Goal: Task Accomplishment & Management: Use online tool/utility

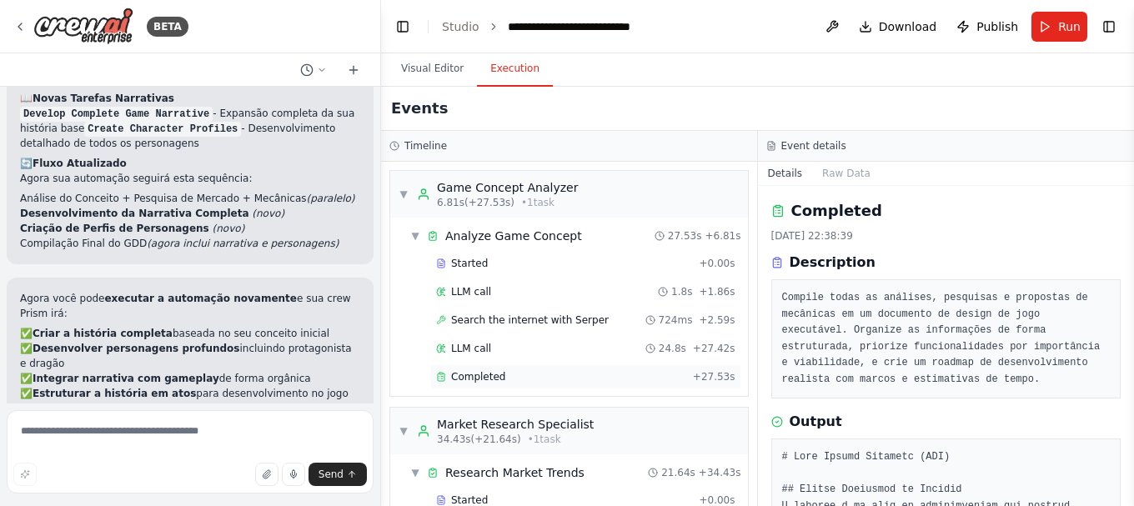
click at [518, 384] on div "Completed + 27.53s" at bounding box center [585, 376] width 311 height 25
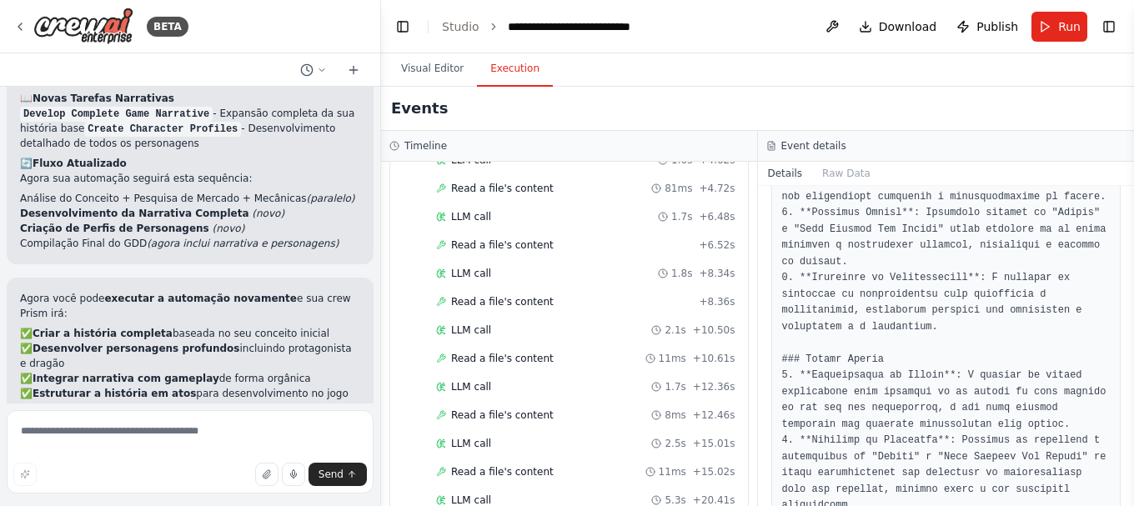
scroll to position [1944, 0]
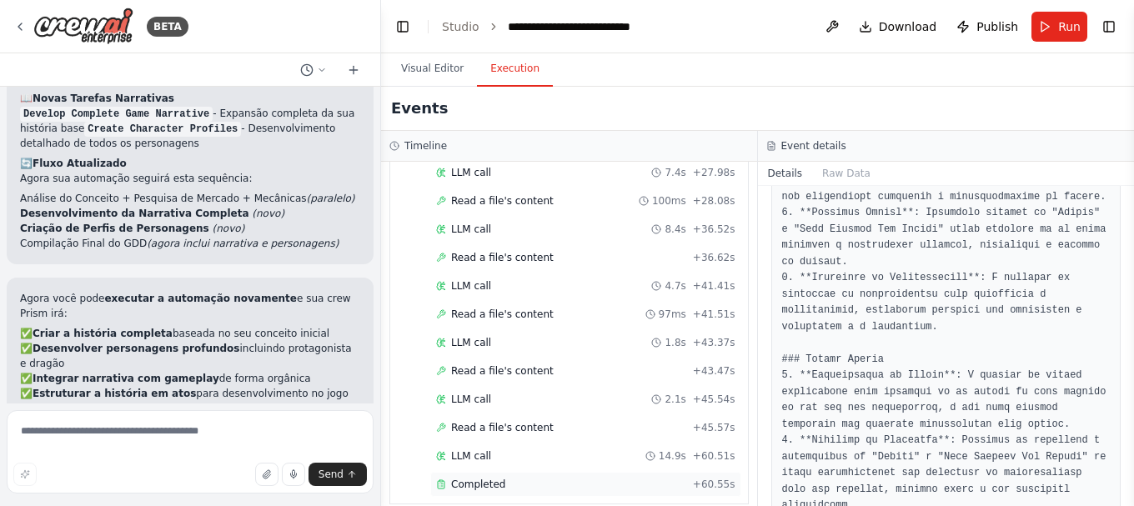
click at [480, 478] on span "Completed" at bounding box center [478, 484] width 54 height 13
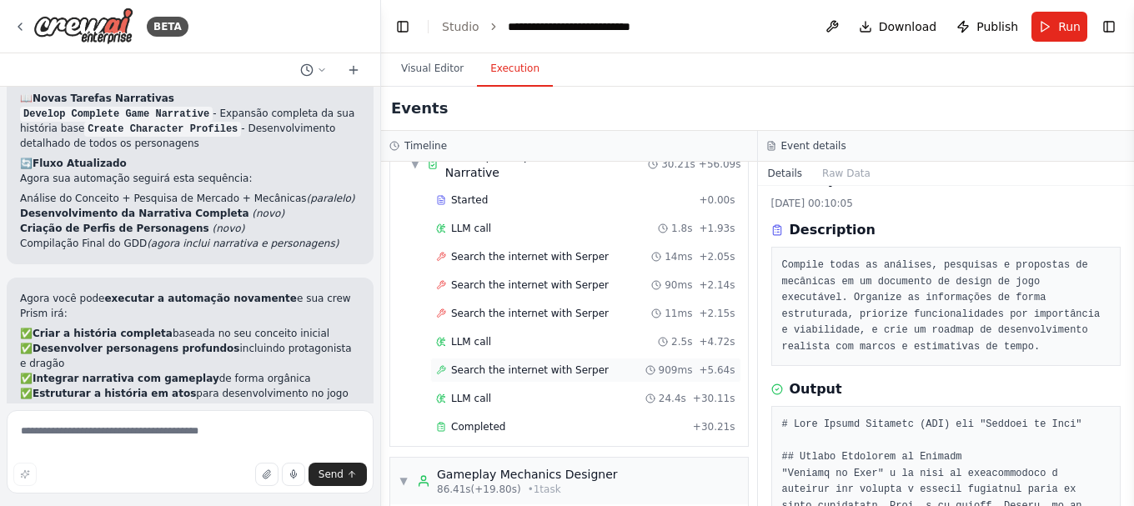
scroll to position [584, 0]
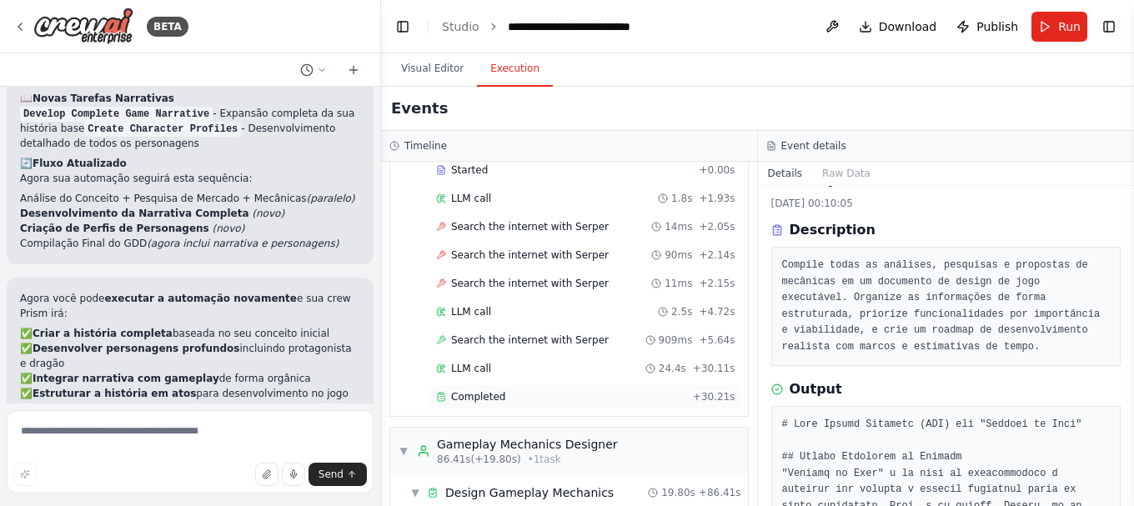
click at [481, 389] on div "Completed + 30.21s" at bounding box center [585, 396] width 311 height 25
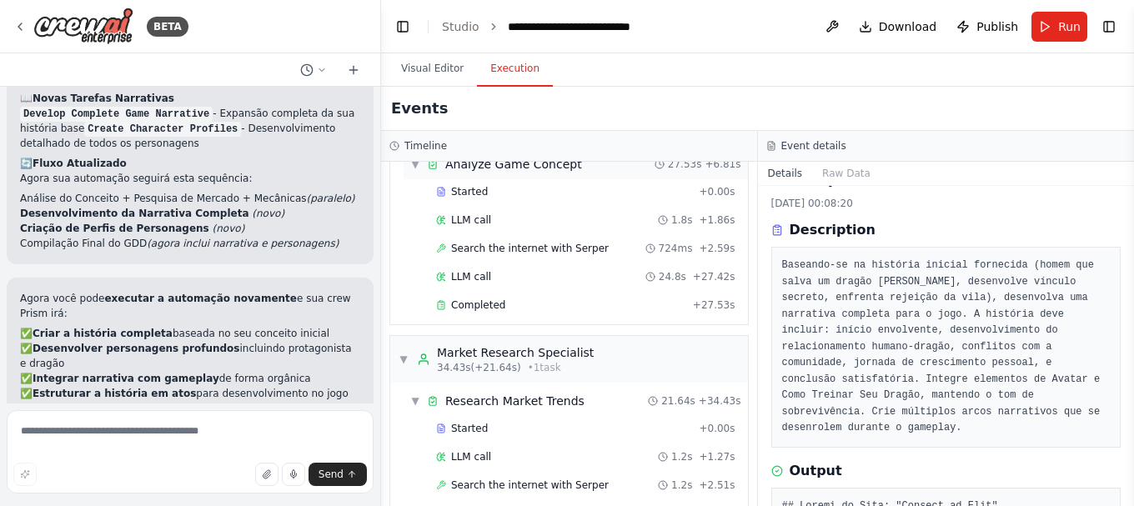
scroll to position [0, 0]
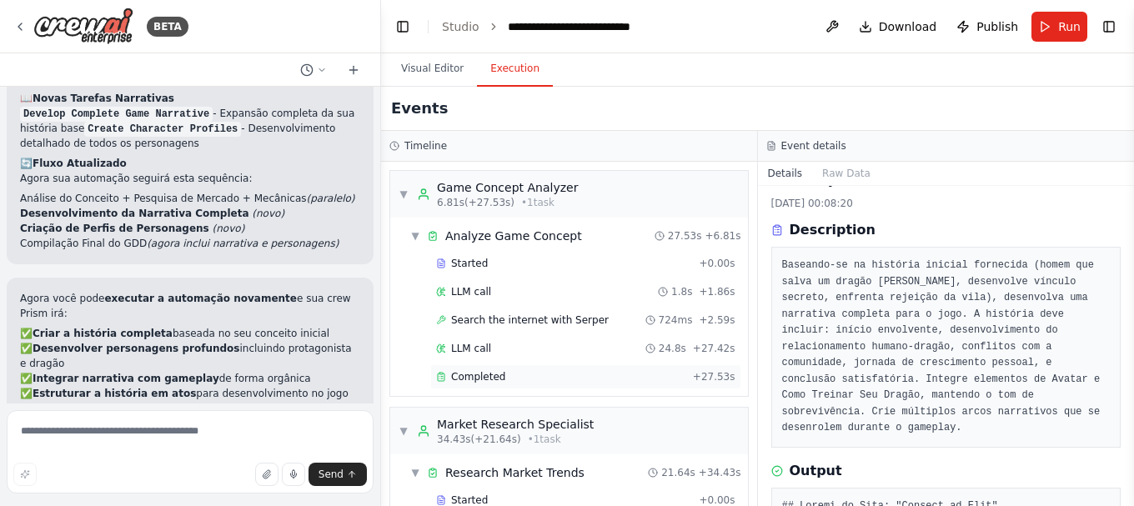
click at [510, 379] on div "Completed" at bounding box center [561, 376] width 250 height 13
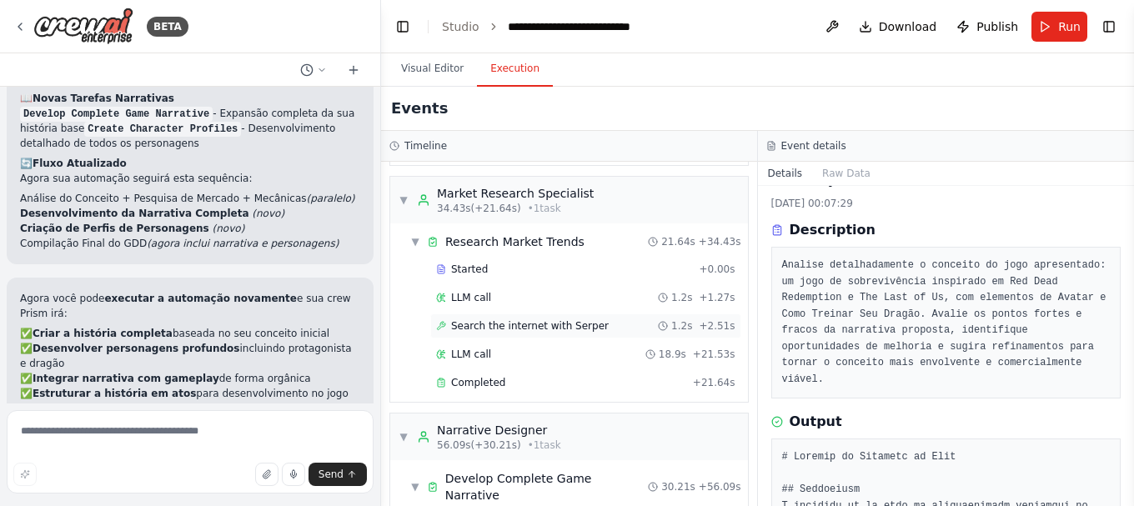
scroll to position [250, 0]
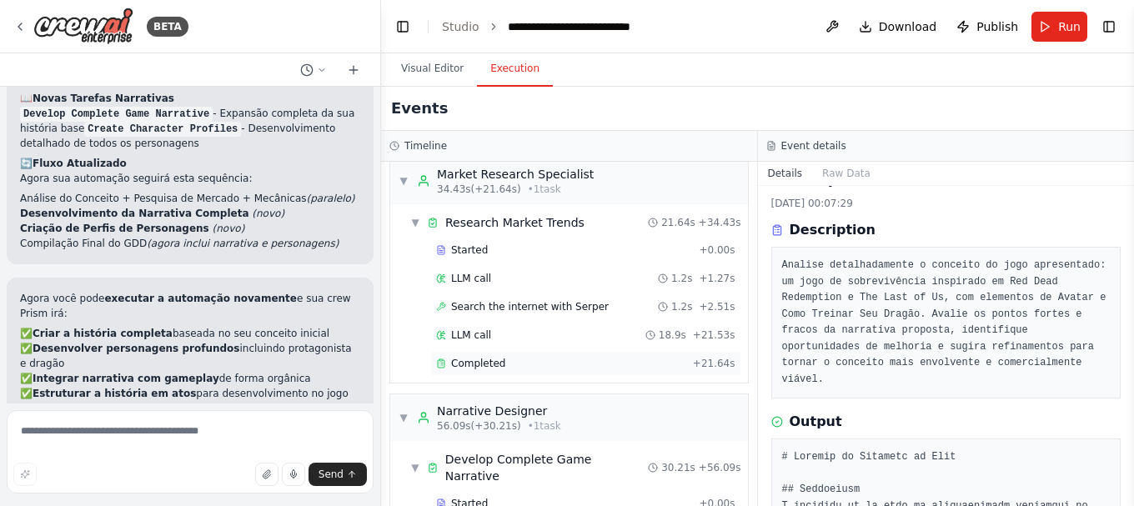
click at [491, 363] on span "Completed" at bounding box center [478, 363] width 54 height 13
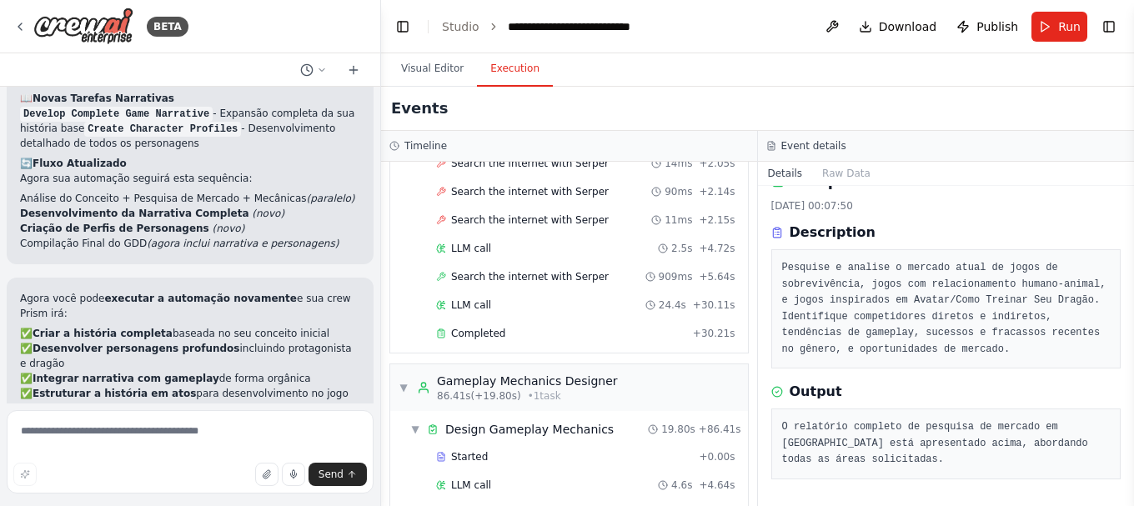
scroll to position [667, 0]
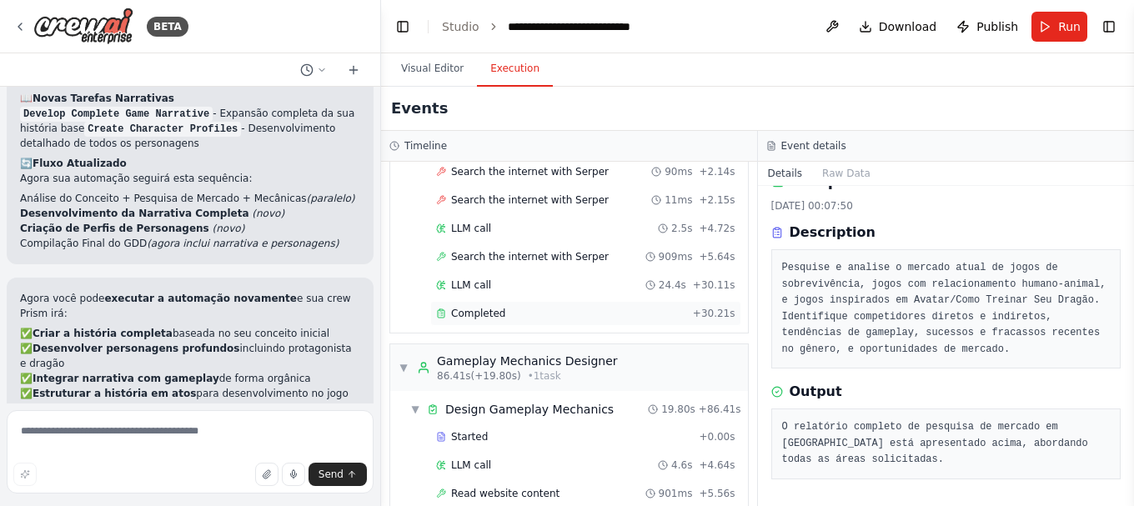
click at [490, 307] on span "Completed" at bounding box center [478, 313] width 54 height 13
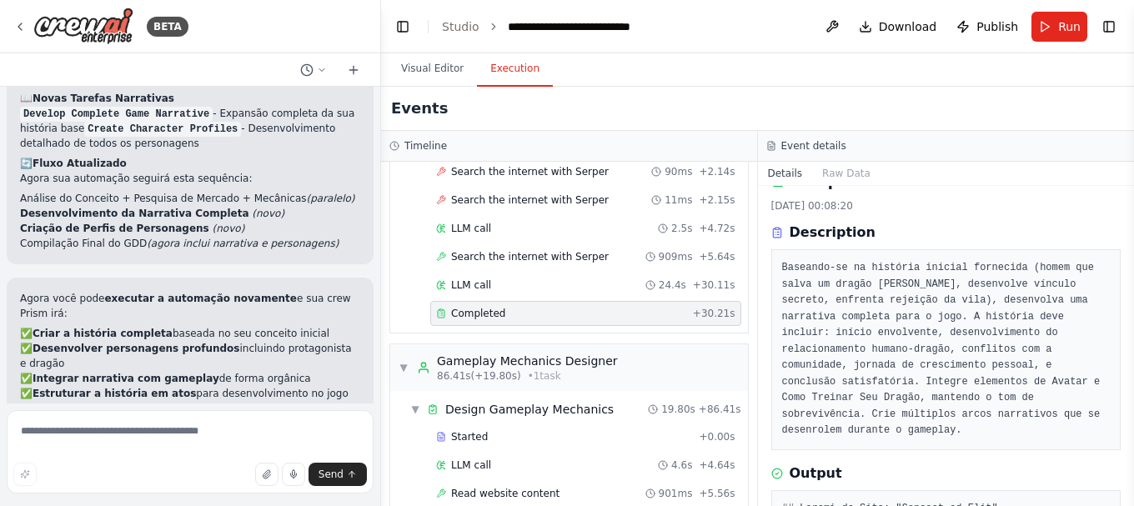
scroll to position [33, 0]
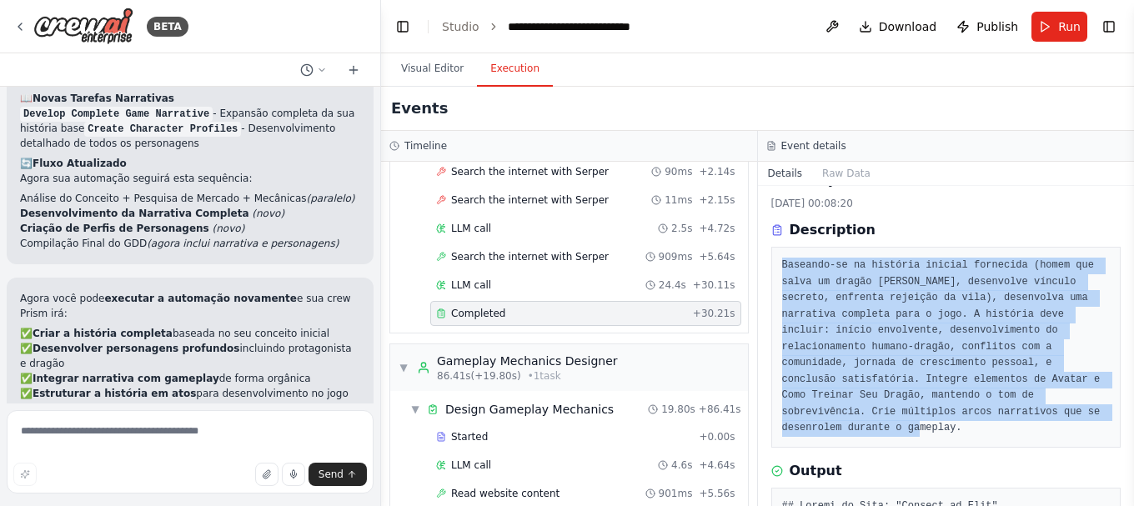
drag, startPoint x: 778, startPoint y: 266, endPoint x: 1013, endPoint y: 417, distance: 279.4
click at [1013, 417] on div "Baseando-se na história inicial fornecida (homem que salva um dragão ferido, de…" at bounding box center [946, 347] width 350 height 201
copy pre "Baseando-se na história inicial fornecida (homem que salva um dragão ferido, de…"
click at [846, 287] on pre "Baseando-se na história inicial fornecida (homem que salva um dragão ferido, de…" at bounding box center [946, 347] width 329 height 179
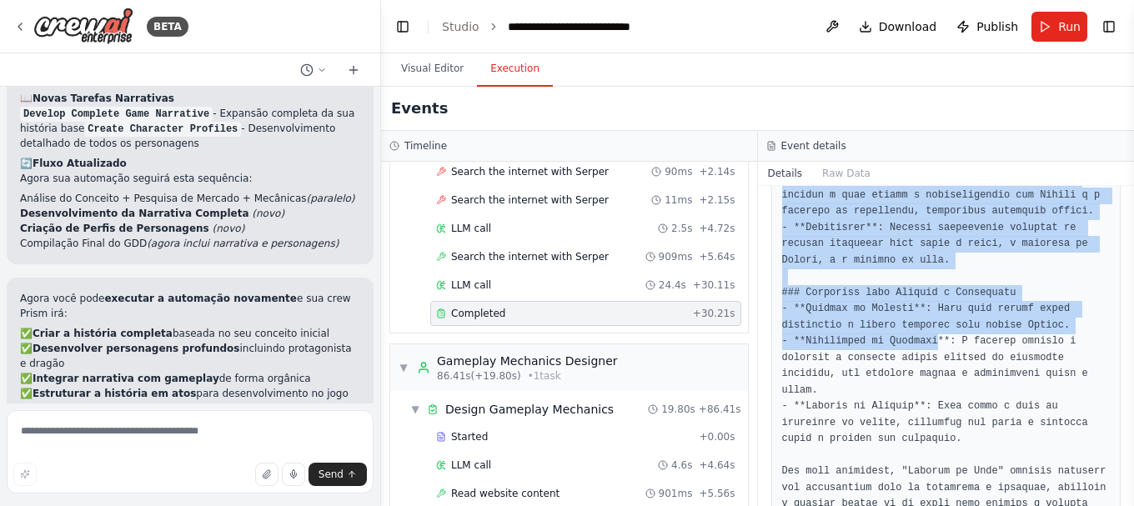
scroll to position [1721, 0]
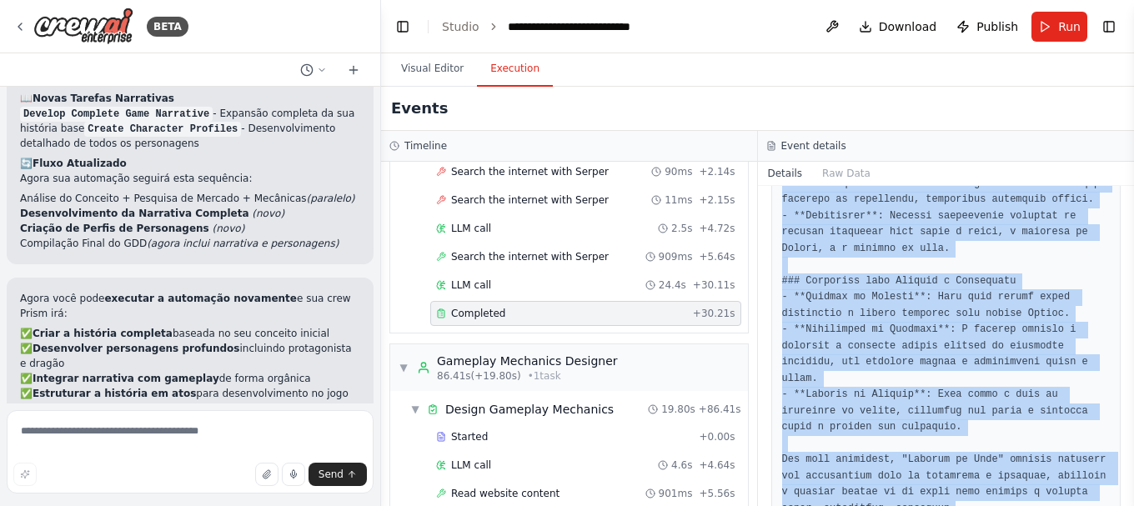
drag, startPoint x: 775, startPoint y: 243, endPoint x: 952, endPoint y: 475, distance: 292.7
copy pre "## Título do Jogo: "Vínculo de Fogo" ### Sinopse Detalhada Em um mundo onde dra…"
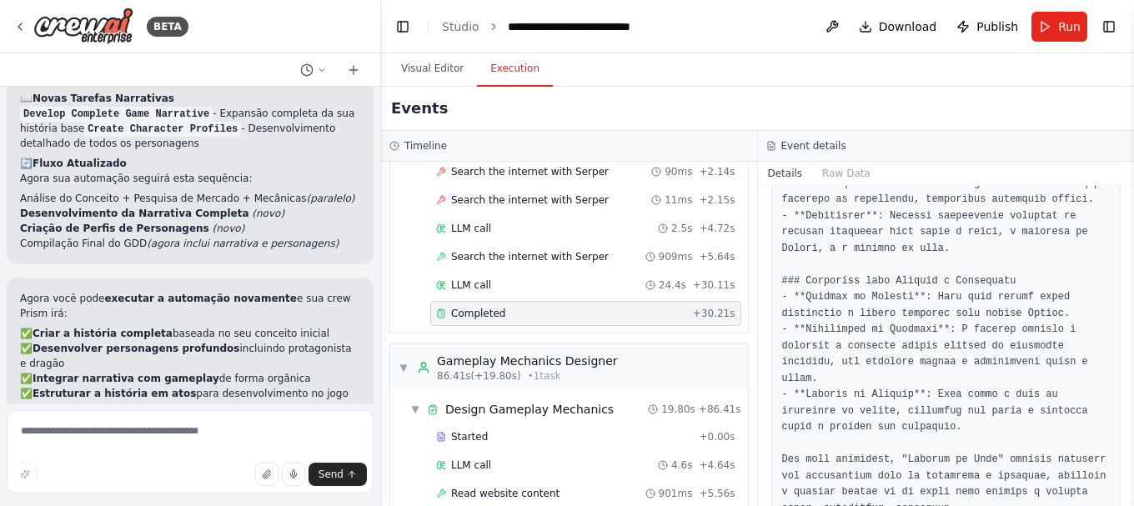
click at [795, 91] on div "Events" at bounding box center [757, 109] width 753 height 44
click at [38, 23] on img at bounding box center [83, 27] width 100 height 38
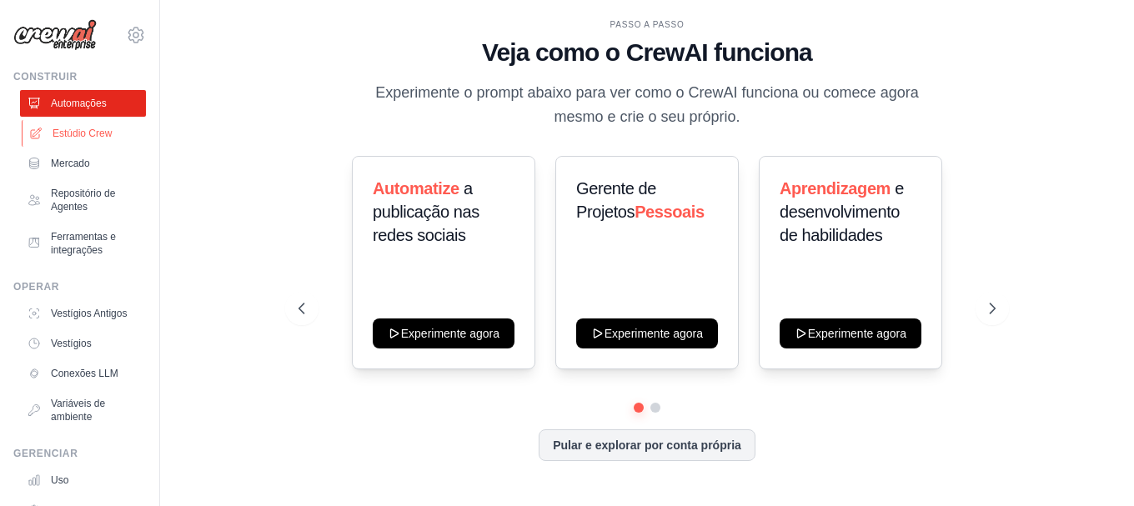
click at [65, 134] on font "Estúdio Crew" at bounding box center [82, 134] width 59 height 12
